Goal: Task Accomplishment & Management: Manage account settings

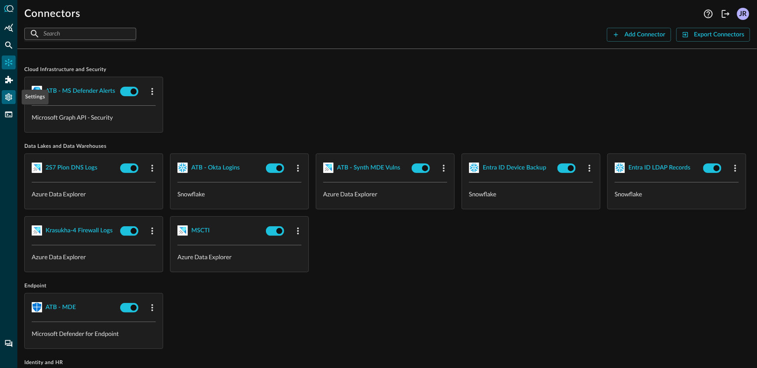
click at [7, 99] on icon "Settings" at bounding box center [8, 97] width 7 height 7
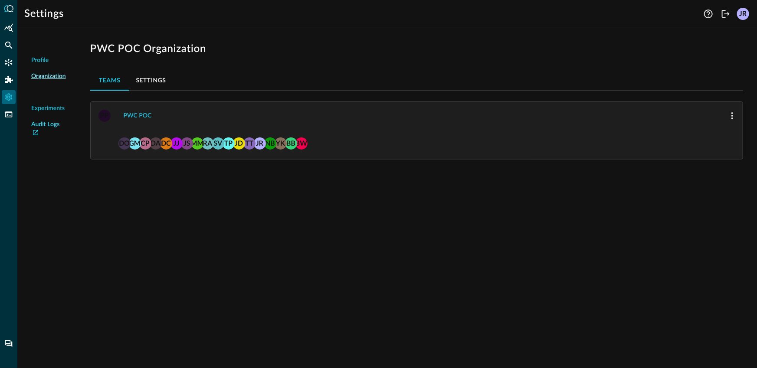
click at [41, 125] on link "Audit Logs" at bounding box center [48, 129] width 35 height 18
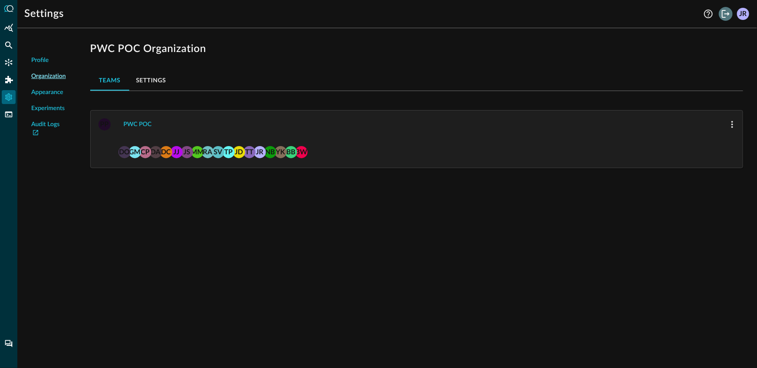
click at [723, 16] on icon "Logout" at bounding box center [726, 14] width 8 height 8
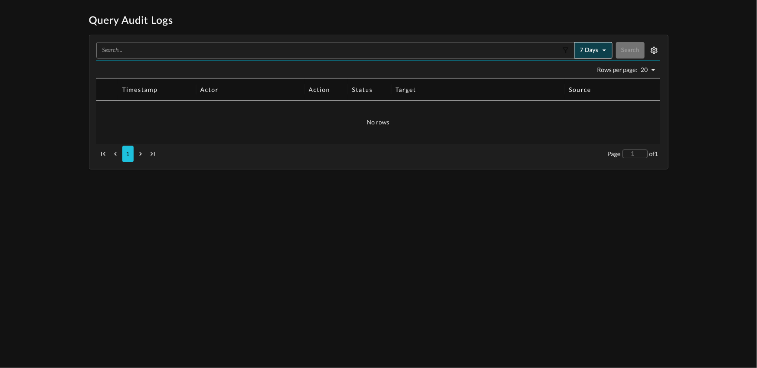
click at [587, 54] on button "7 days" at bounding box center [593, 50] width 38 height 16
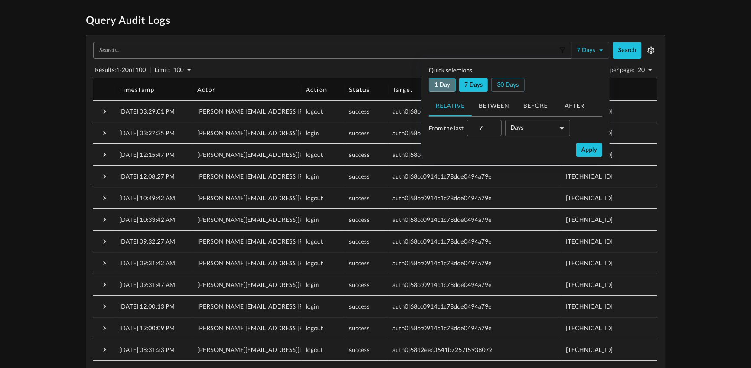
click at [443, 87] on button "1 day" at bounding box center [442, 85] width 27 height 14
type input "1"
